Goal: Navigation & Orientation: Find specific page/section

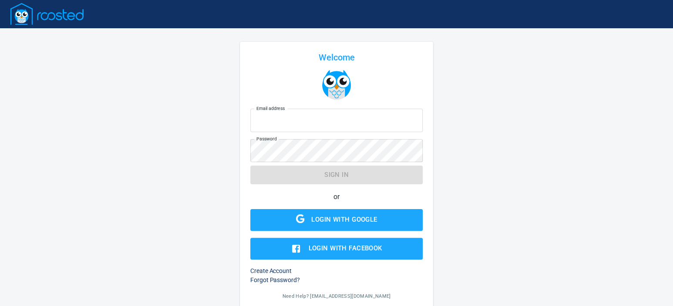
type input "[EMAIL_ADDRESS][DOMAIN_NAME]"
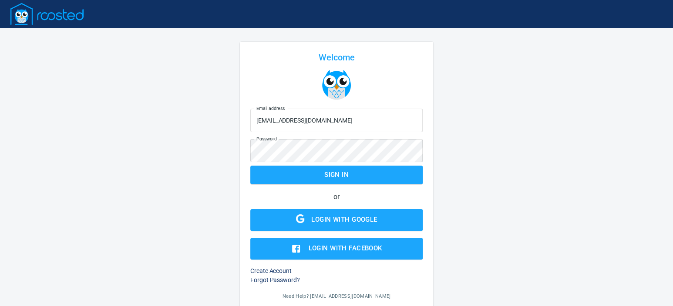
click at [350, 174] on form "Email address [EMAIL_ADDRESS][DOMAIN_NAME] Email address Password Password Sign…" at bounding box center [336, 182] width 173 height 154
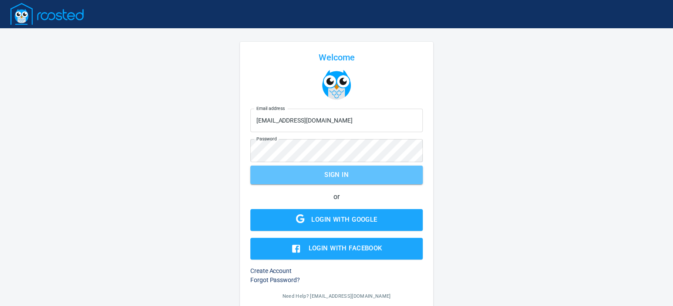
click at [351, 175] on span "Sign in" at bounding box center [337, 174] width 154 height 11
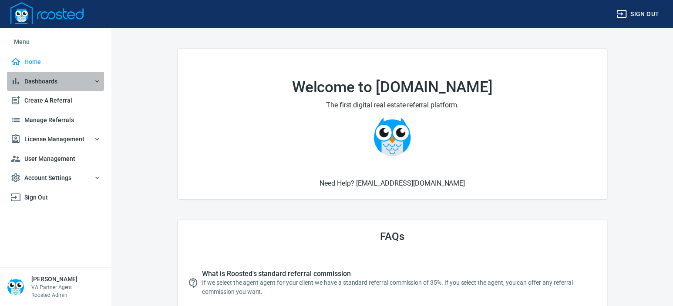
drag, startPoint x: 69, startPoint y: 85, endPoint x: 72, endPoint y: 104, distance: 18.9
click at [69, 85] on span "Dashboards" at bounding box center [55, 81] width 90 height 11
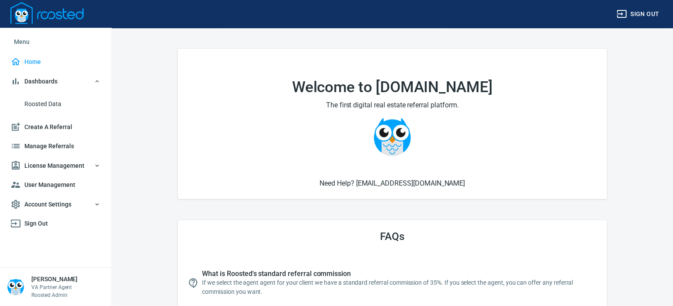
drag, startPoint x: 56, startPoint y: 109, endPoint x: 63, endPoint y: 108, distance: 7.1
click at [56, 109] on link "Roosted Data" at bounding box center [55, 104] width 97 height 20
